Goal: Task Accomplishment & Management: Manage account settings

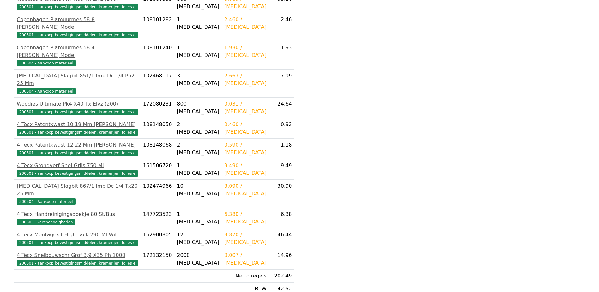
scroll to position [187, 0]
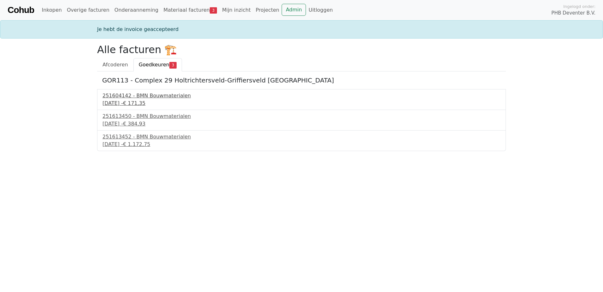
click at [118, 96] on div "251604142 - BMN Bouwmaterialen" at bounding box center [302, 96] width 398 height 8
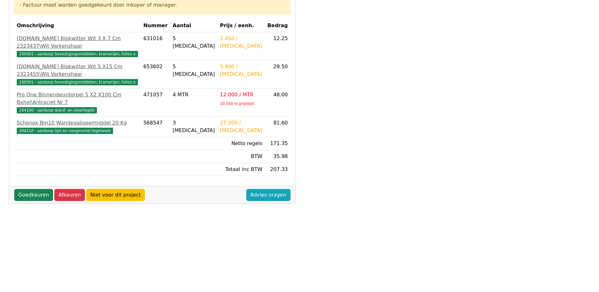
scroll to position [126, 0]
click at [27, 188] on link "Goedkeuren" at bounding box center [33, 194] width 39 height 12
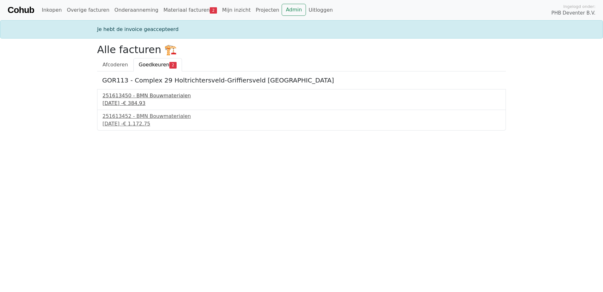
click at [119, 95] on div "251613450 - BMN Bouwmaterialen" at bounding box center [302, 96] width 398 height 8
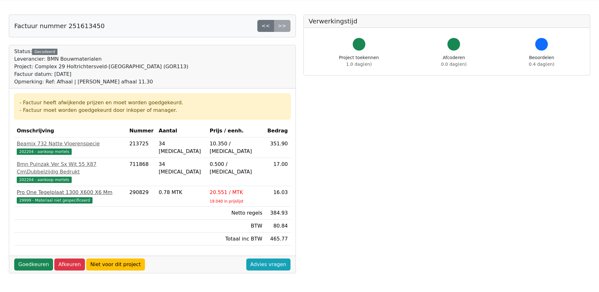
scroll to position [32, 0]
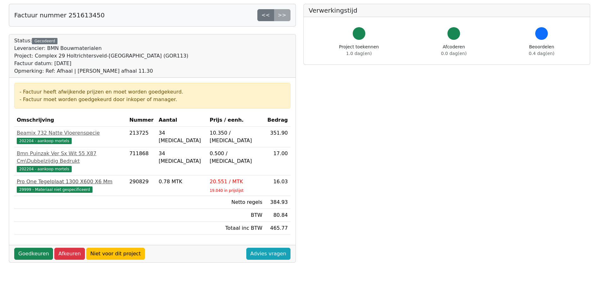
click at [23, 186] on span "29999 - Materiaal niet gespecificeerd" at bounding box center [55, 189] width 76 height 6
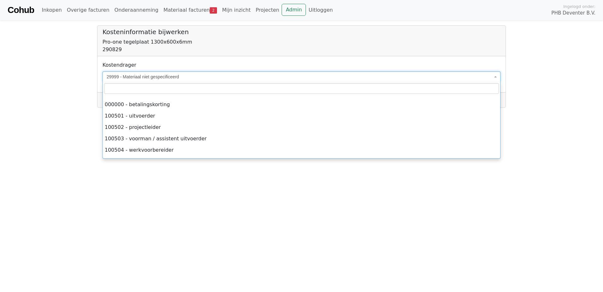
click at [495, 76] on b at bounding box center [495, 76] width 3 height 1
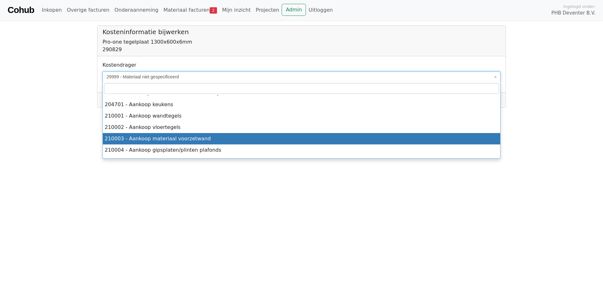
select select "****"
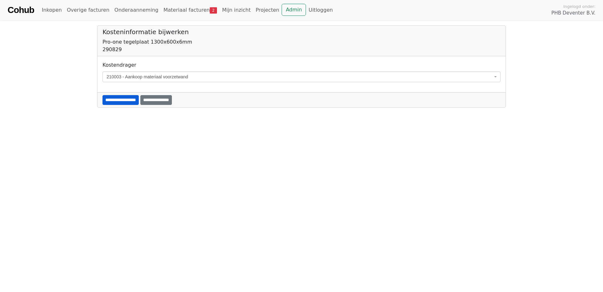
click at [127, 100] on input "**********" at bounding box center [121, 100] width 36 height 10
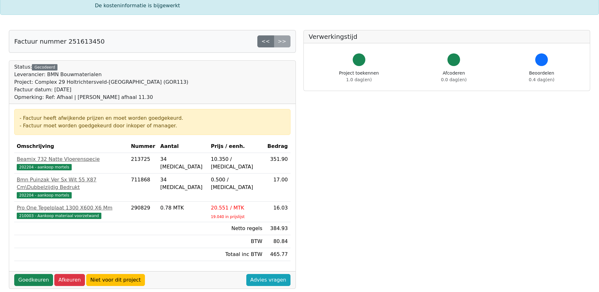
scroll to position [95, 0]
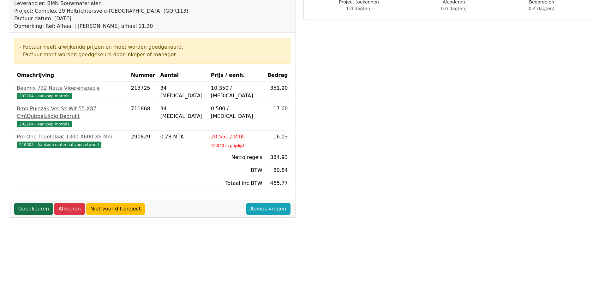
click at [33, 203] on link "Goedkeuren" at bounding box center [33, 209] width 39 height 12
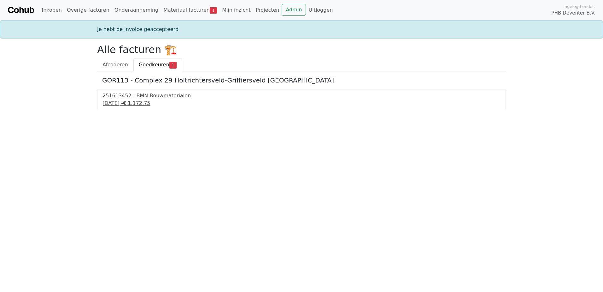
click at [115, 96] on div "251613452 - BMN Bouwmaterialen" at bounding box center [302, 96] width 398 height 8
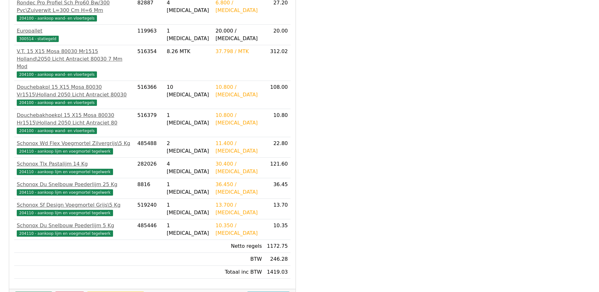
scroll to position [212, 0]
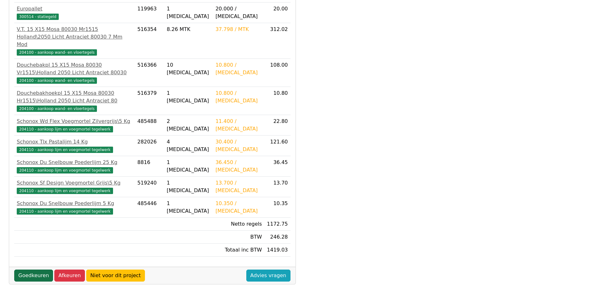
click at [33, 269] on link "Goedkeuren" at bounding box center [33, 275] width 39 height 12
